Goal: Task Accomplishment & Management: Complete application form

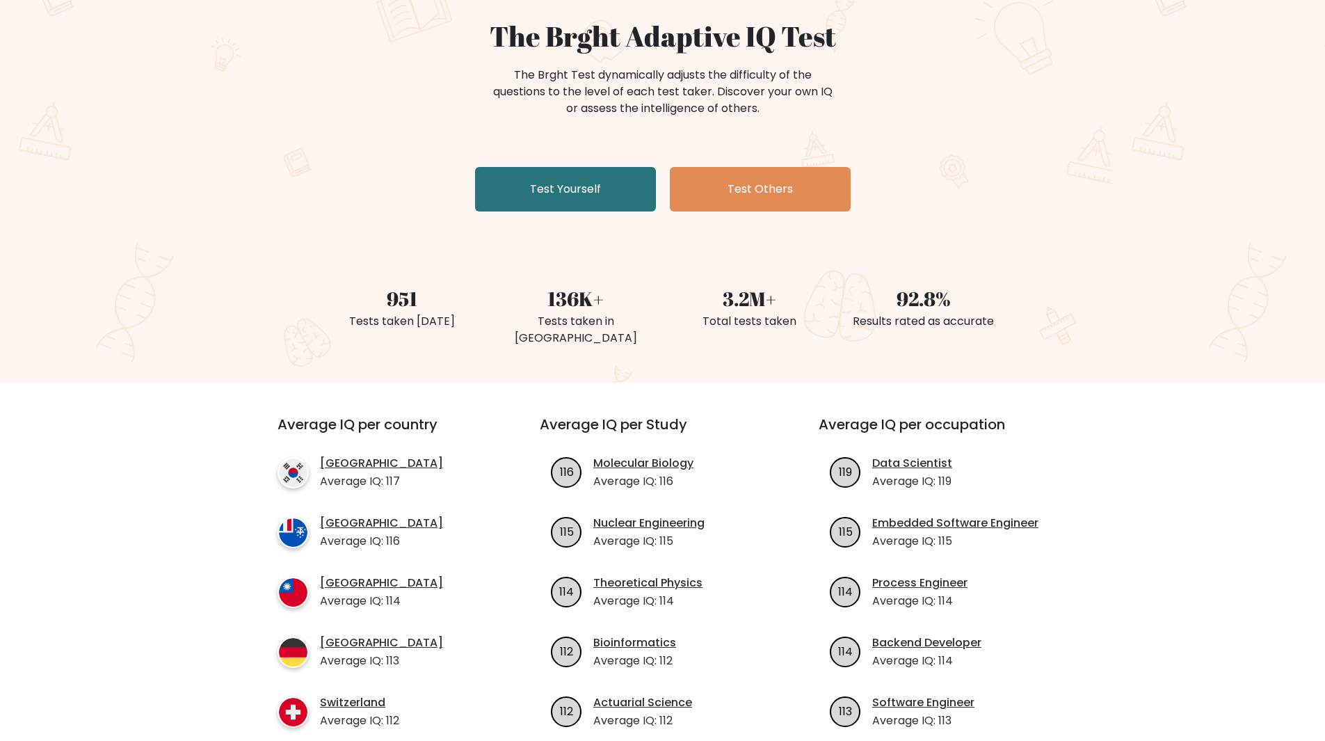
scroll to position [139, 0]
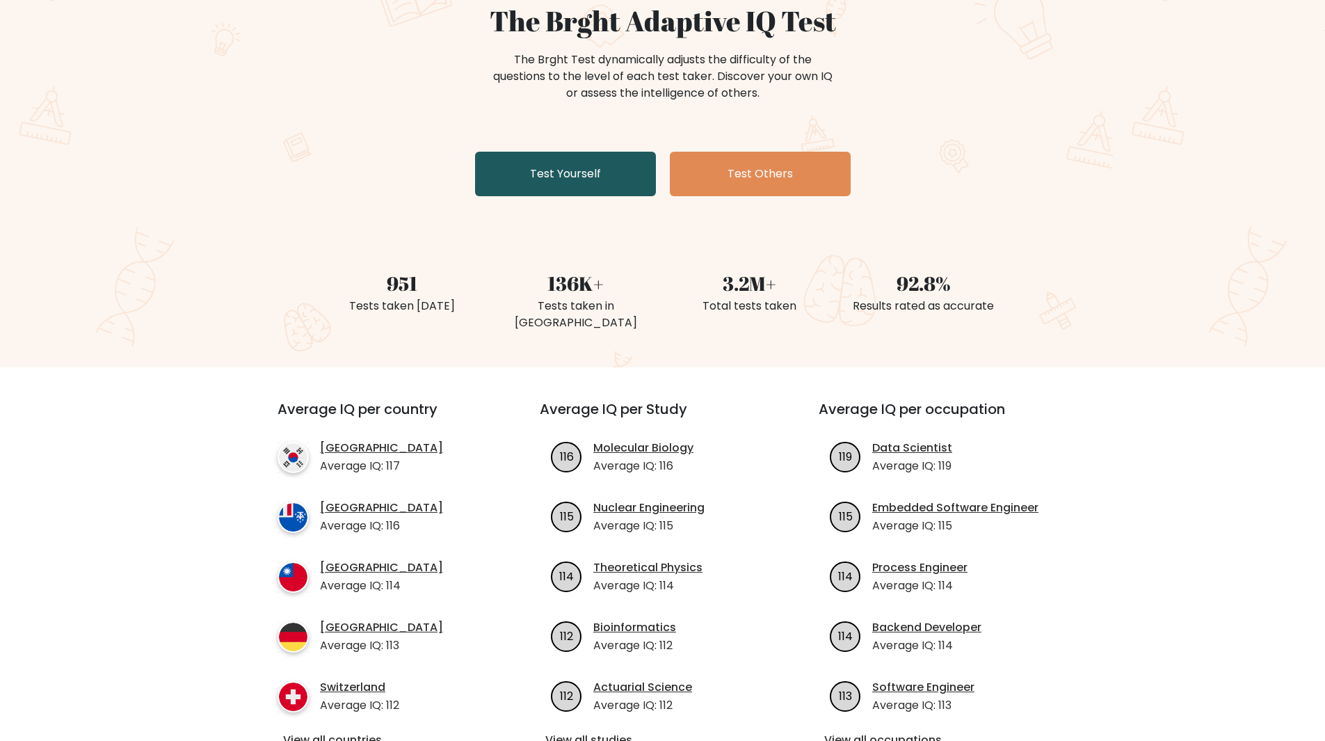
click at [564, 165] on link "Test Yourself" at bounding box center [565, 174] width 181 height 45
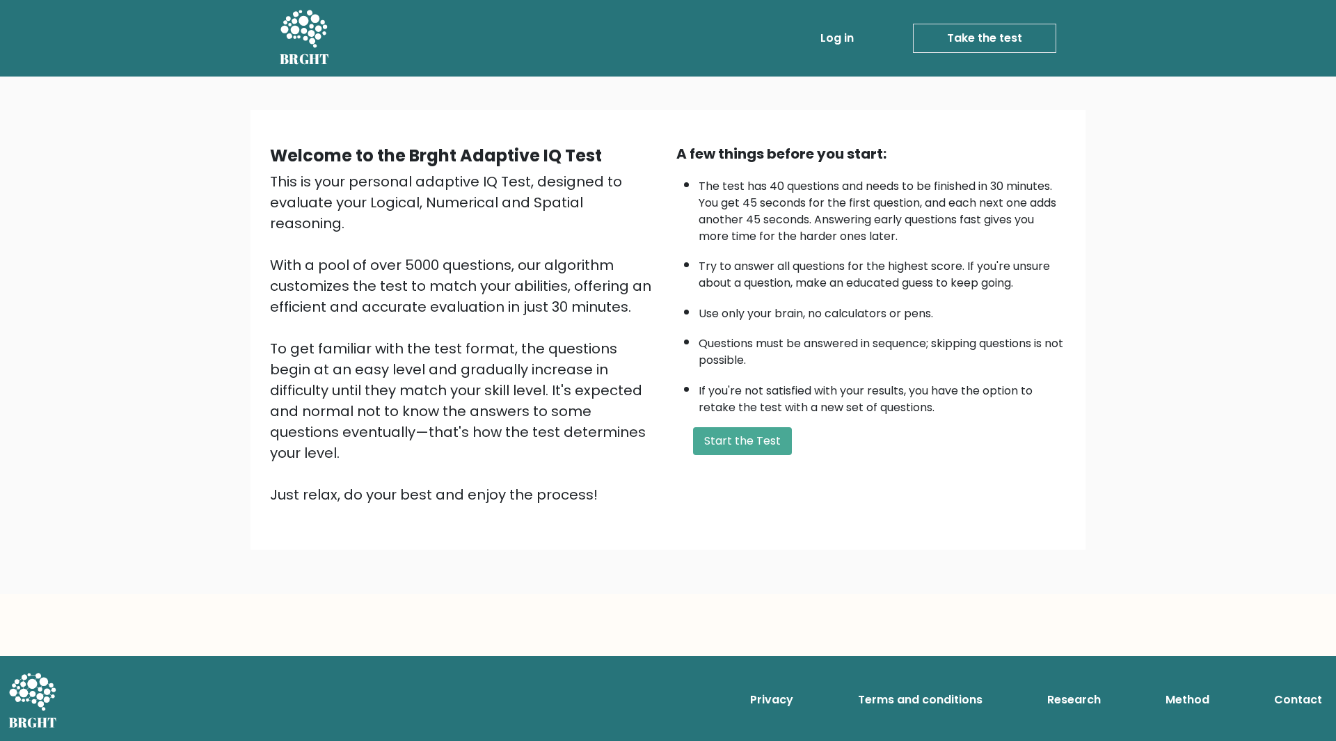
click at [867, 38] on li "Take the test Take the test" at bounding box center [957, 38] width 197 height 29
click at [854, 39] on link "Log in" at bounding box center [837, 38] width 45 height 28
